Goal: Communication & Community: Answer question/provide support

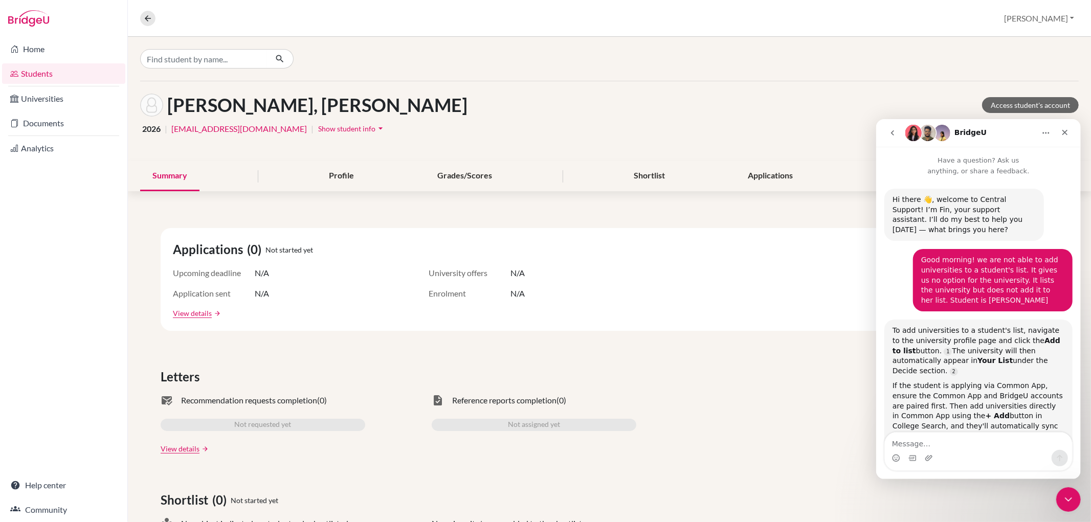
scroll to position [381, 0]
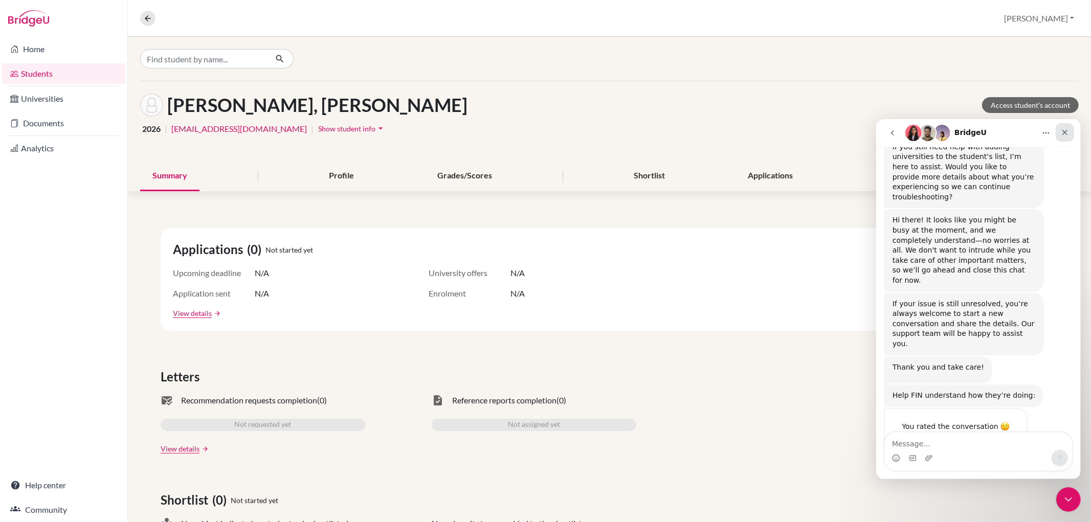
click at [1070, 131] on div "Close" at bounding box center [1064, 132] width 18 height 18
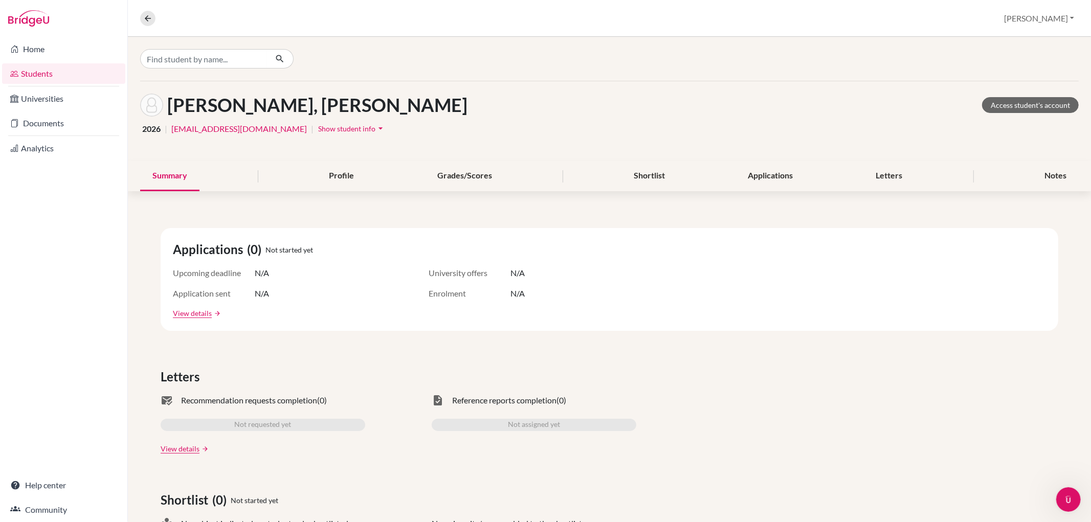
scroll to position [381, 0]
click at [375, 130] on icon "arrow_drop_down" at bounding box center [380, 128] width 10 height 10
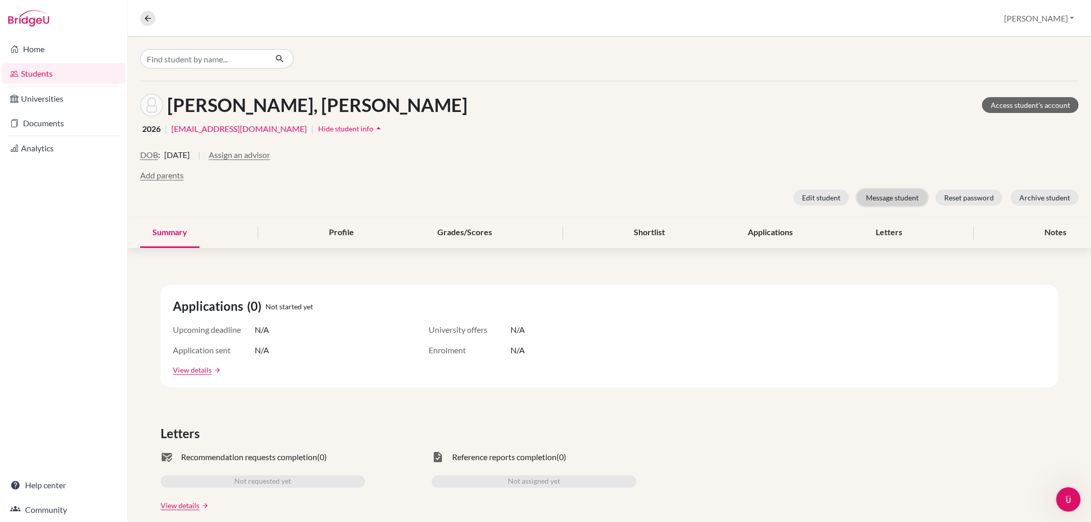
click at [908, 192] on button "Message student" at bounding box center [892, 198] width 70 height 16
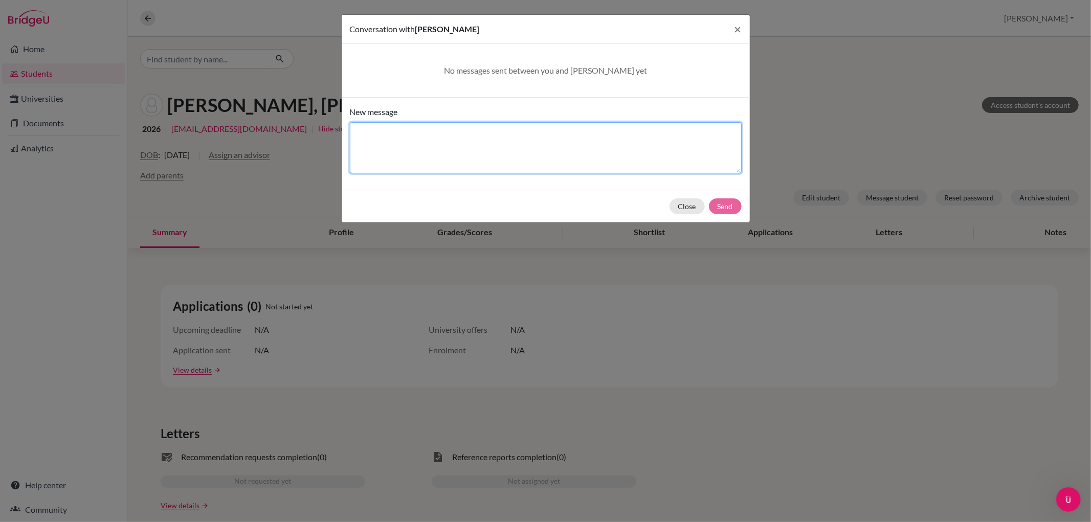
click at [566, 145] on textarea "New message" at bounding box center [546, 147] width 392 height 51
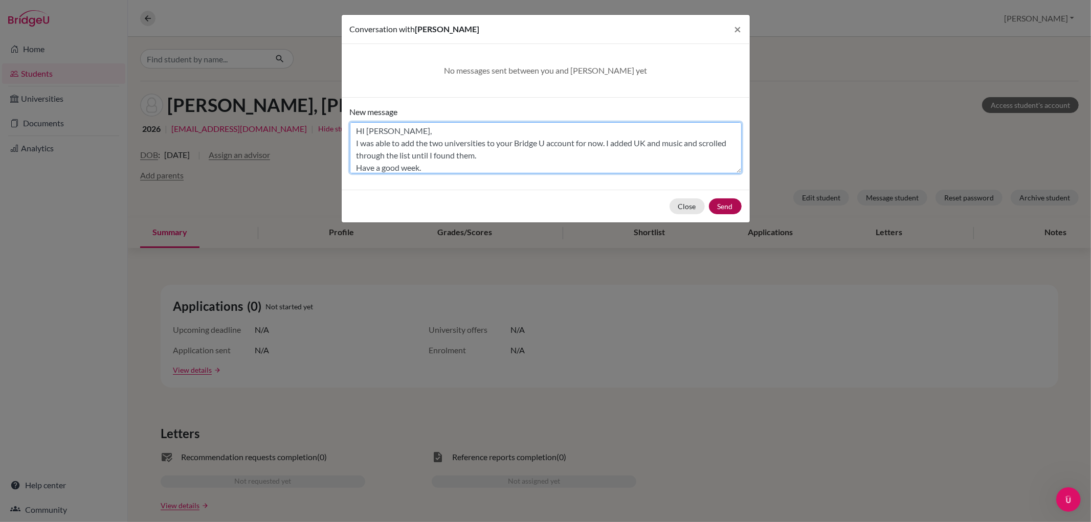
type textarea "HI [PERSON_NAME], I was able to add the two universities to your Bridge U accou…"
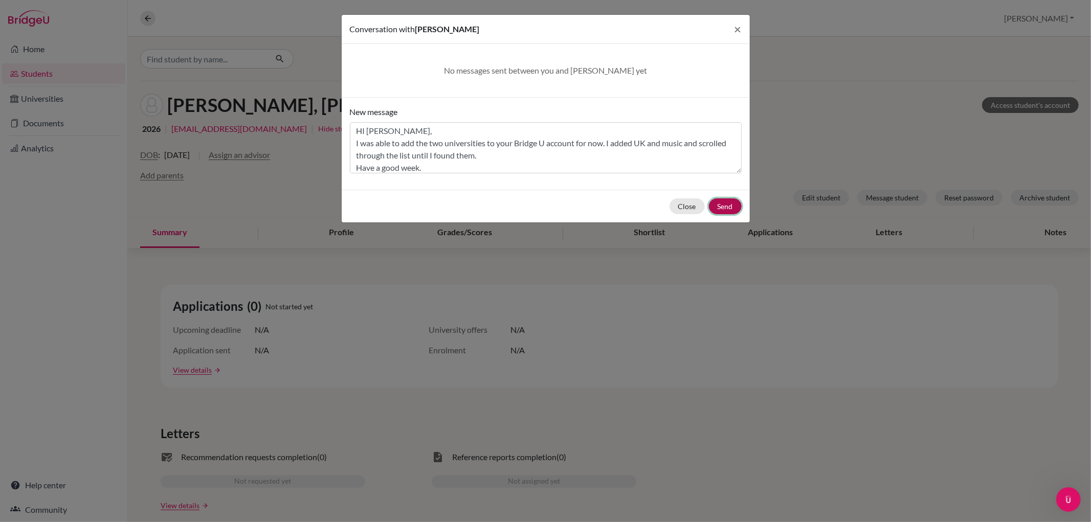
click at [739, 203] on button "Send" at bounding box center [725, 206] width 33 height 16
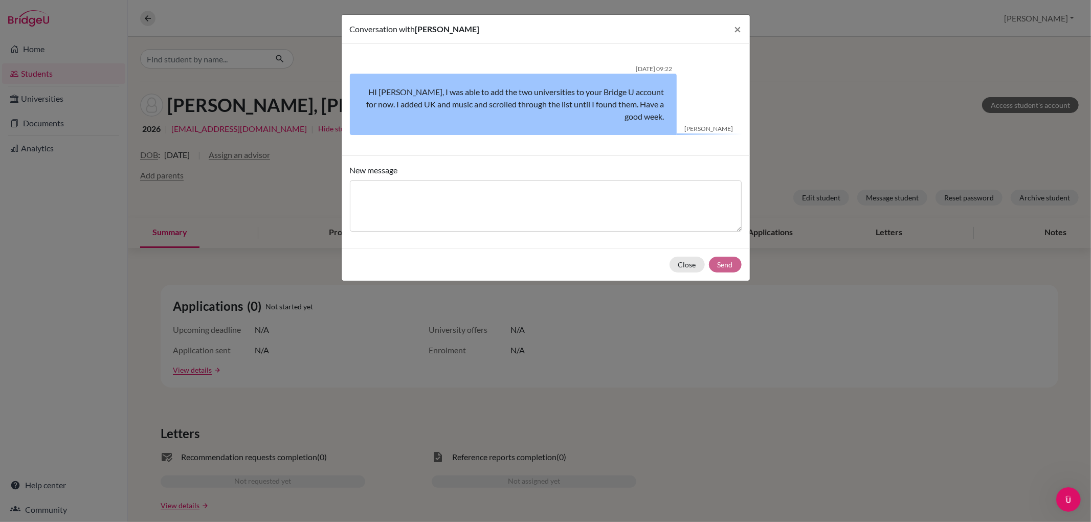
scroll to position [0, 0]
click at [729, 23] on button "×" at bounding box center [738, 29] width 24 height 29
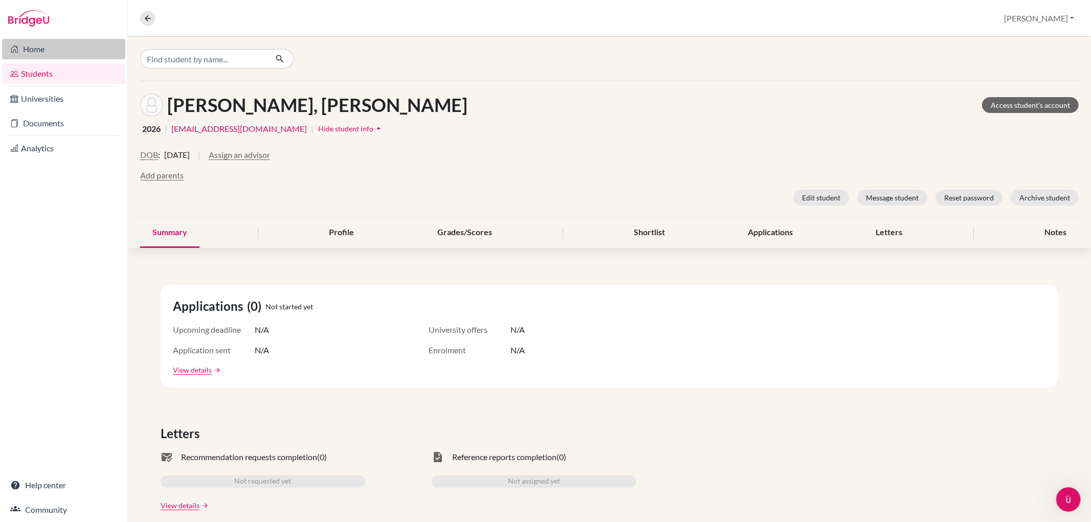
click at [31, 43] on link "Home" at bounding box center [63, 49] width 123 height 20
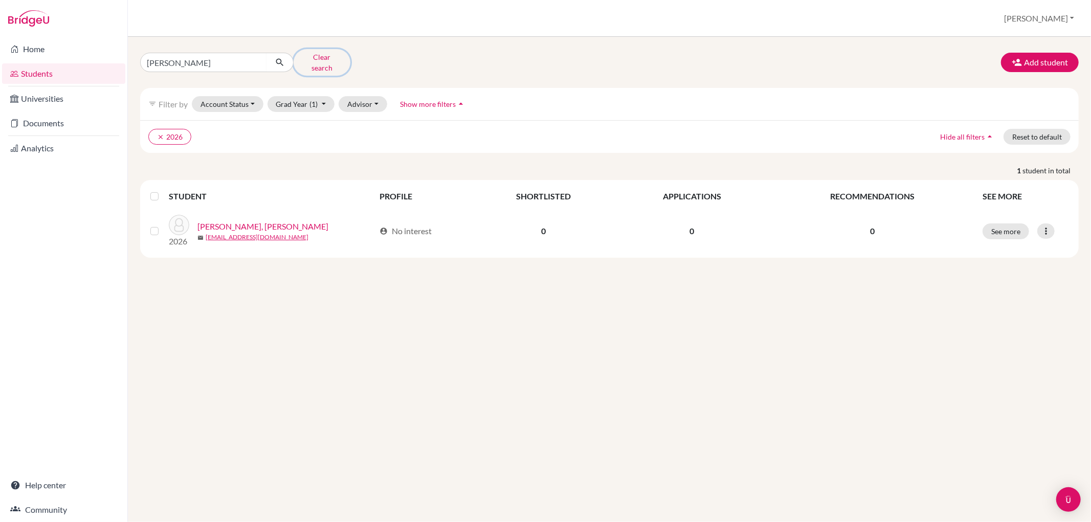
click at [328, 54] on button "Clear search" at bounding box center [322, 62] width 57 height 27
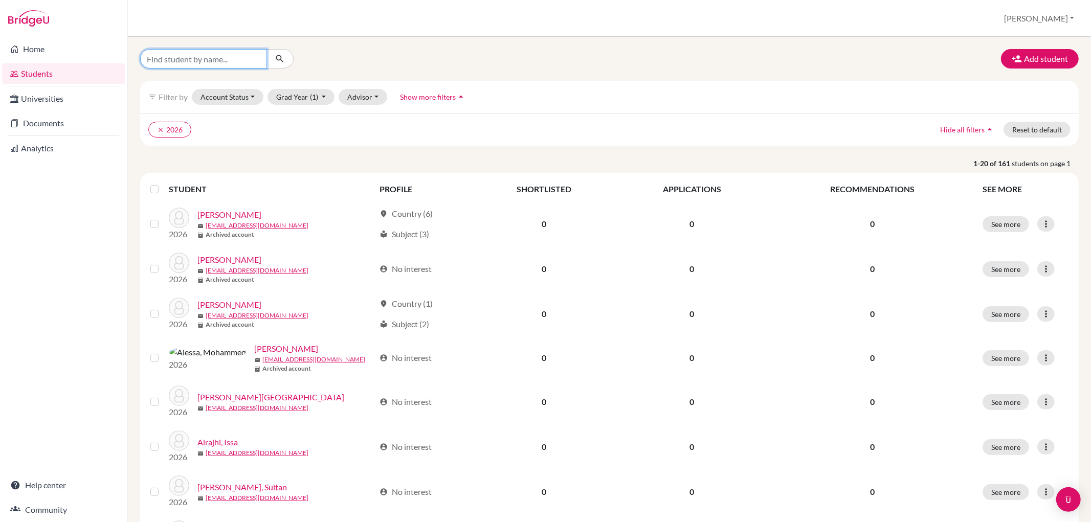
click at [177, 62] on input "Find student by name..." at bounding box center [203, 58] width 127 height 19
type input "ben"
click at [275, 58] on icon "submit" at bounding box center [280, 59] width 10 height 10
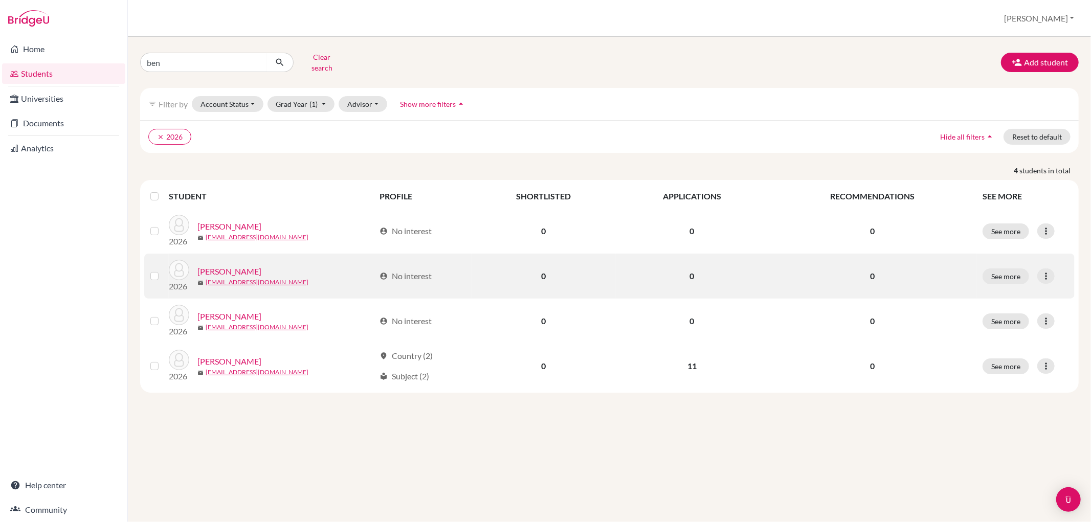
click at [231, 265] on link "Fregeau, Ben" at bounding box center [229, 271] width 64 height 12
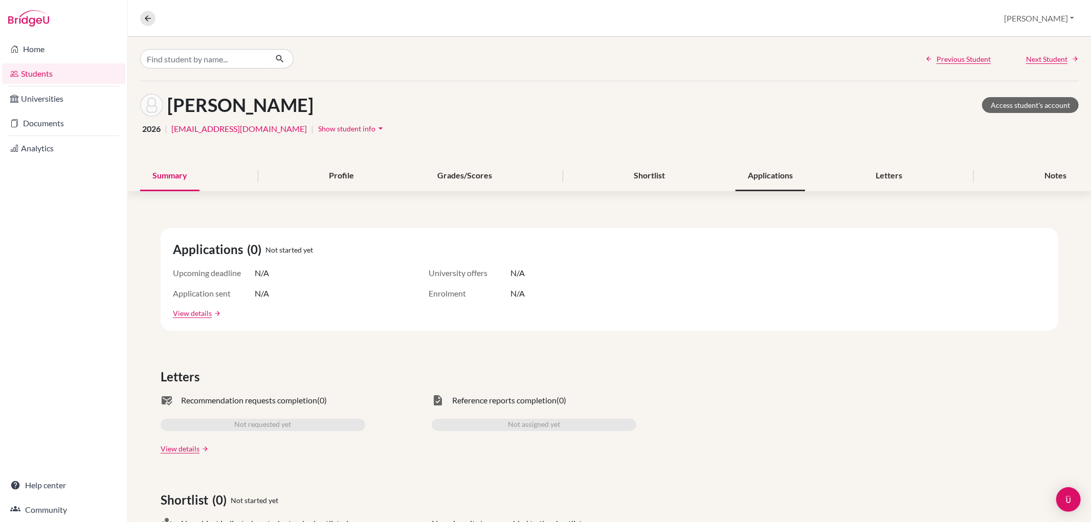
click at [783, 175] on div "Applications" at bounding box center [771, 176] width 70 height 30
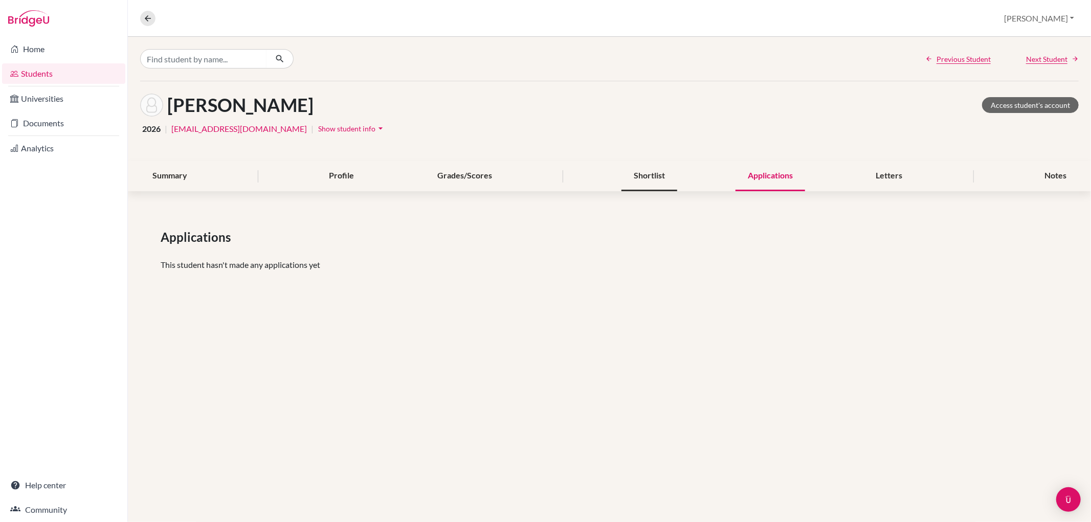
click at [669, 171] on div "Shortlist" at bounding box center [649, 176] width 56 height 30
click at [881, 182] on div "Letters" at bounding box center [889, 176] width 51 height 30
click at [345, 171] on div "Profile" at bounding box center [342, 176] width 50 height 30
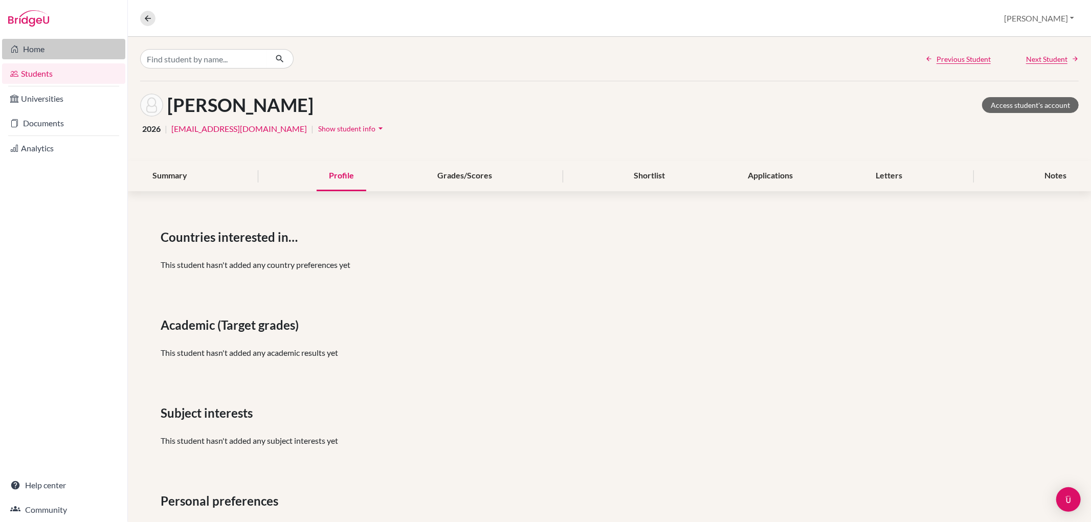
click at [72, 51] on link "Home" at bounding box center [63, 49] width 123 height 20
